Goal: Transaction & Acquisition: Book appointment/travel/reservation

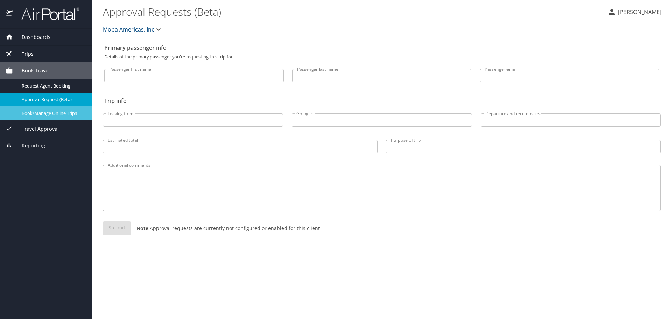
click at [52, 113] on span "Book/Manage Online Trips" at bounding box center [53, 113] width 62 height 7
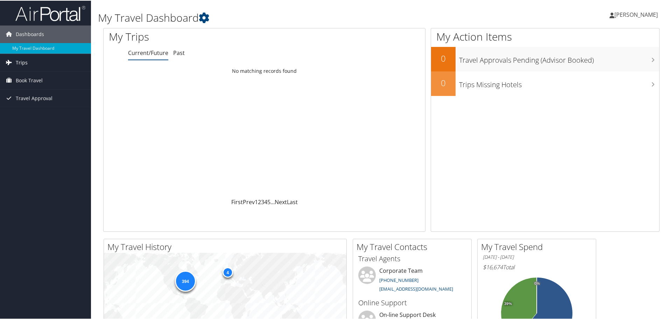
click at [33, 63] on link "Trips" at bounding box center [45, 61] width 91 height 17
click at [49, 113] on link "Book Travel" at bounding box center [45, 111] width 91 height 17
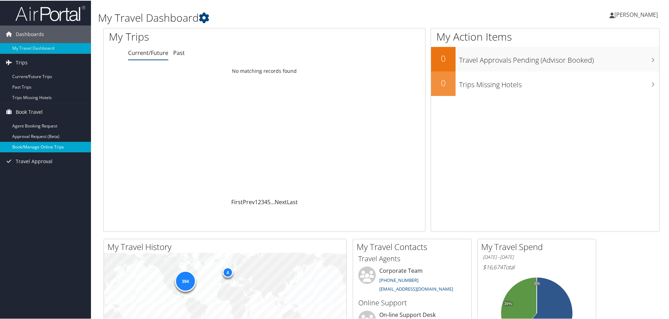
click at [50, 145] on link "Book/Manage Online Trips" at bounding box center [45, 146] width 91 height 10
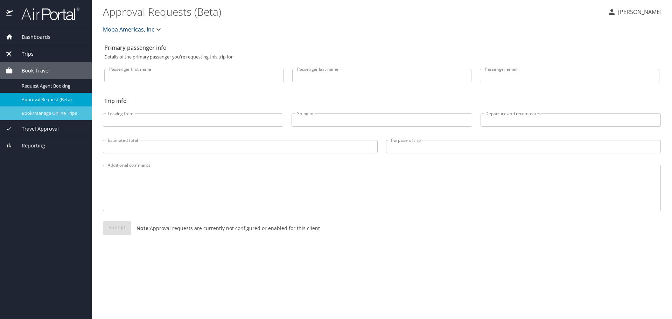
click at [67, 113] on span "Book/Manage Online Trips" at bounding box center [53, 113] width 62 height 7
